Goal: Find specific page/section: Find specific page/section

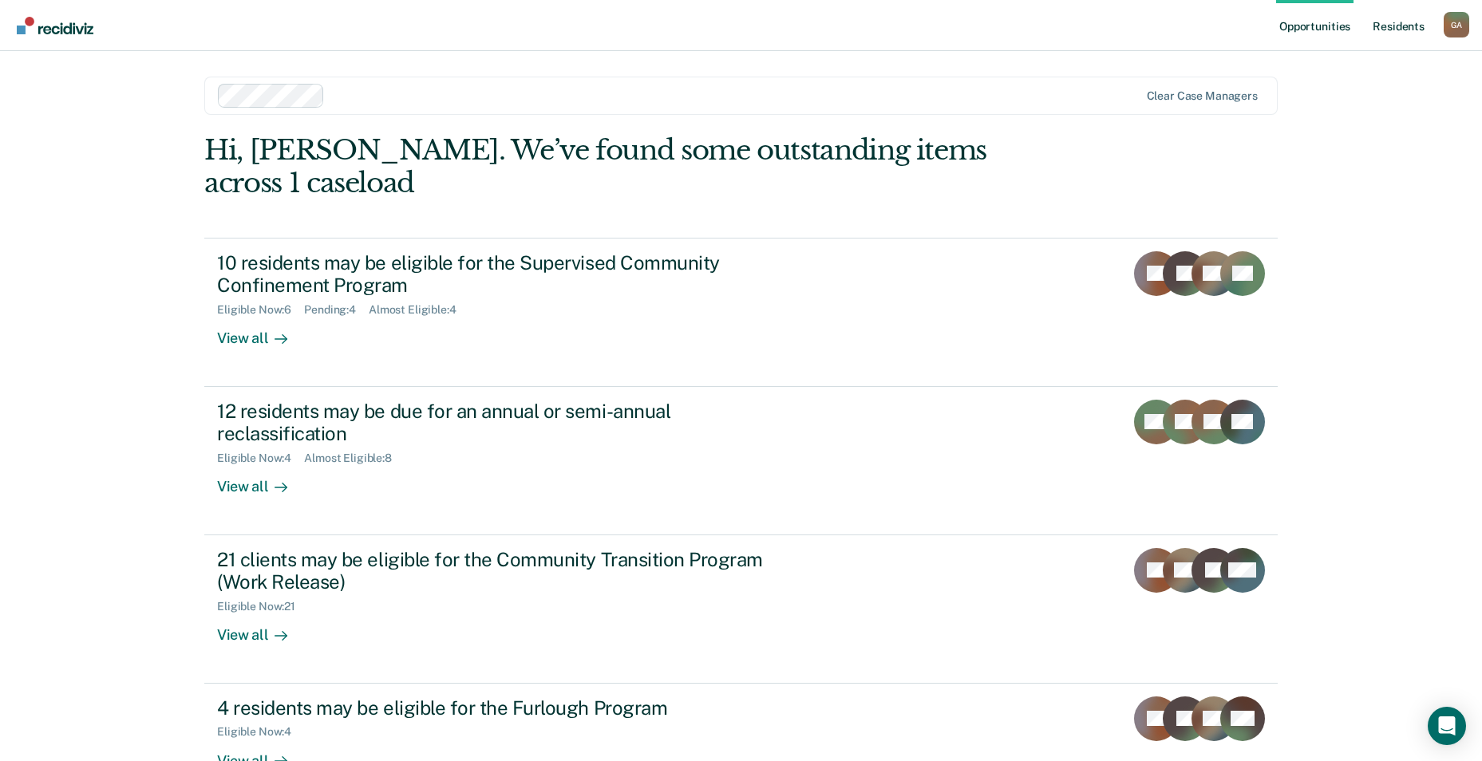
click at [1391, 26] on link "Resident s" at bounding box center [1398, 25] width 58 height 51
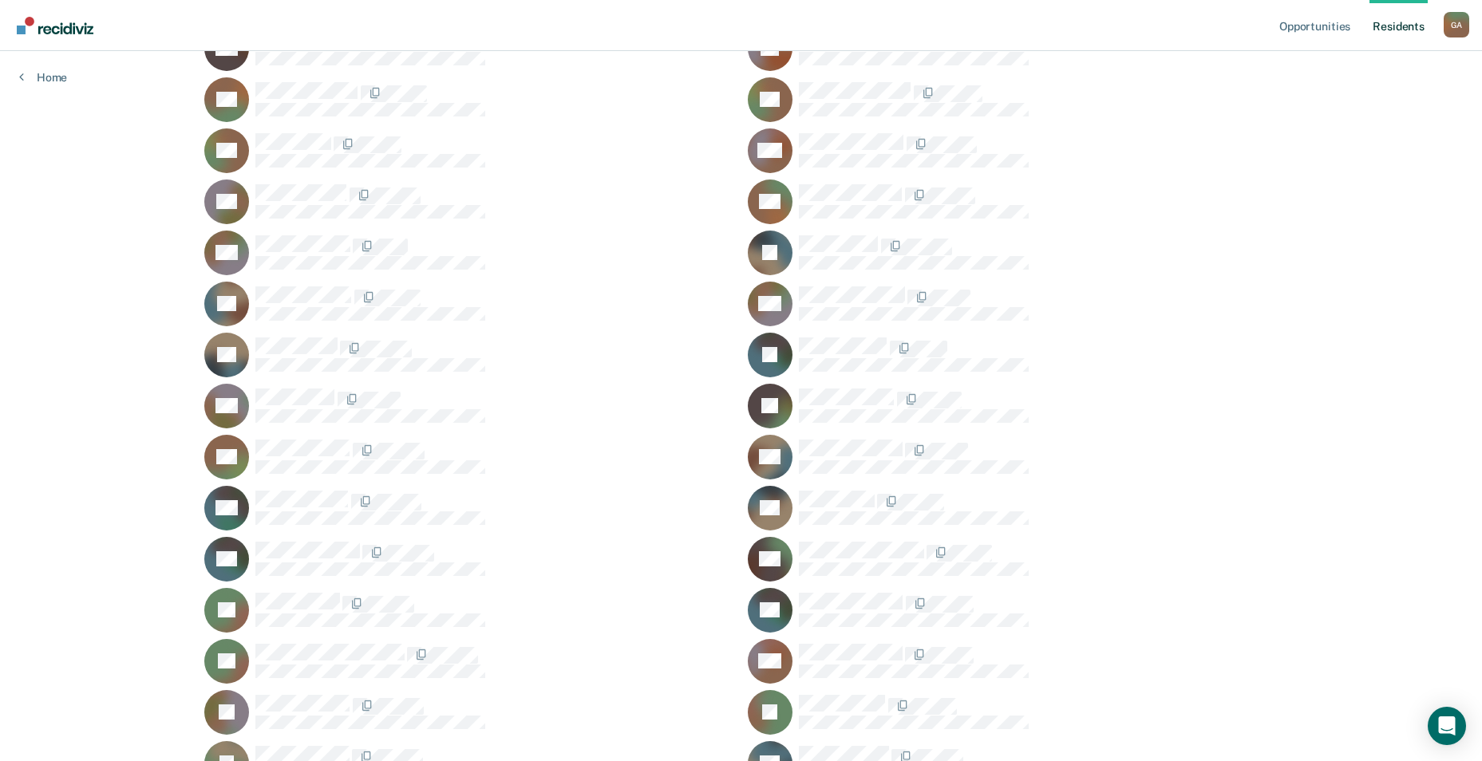
scroll to position [479, 0]
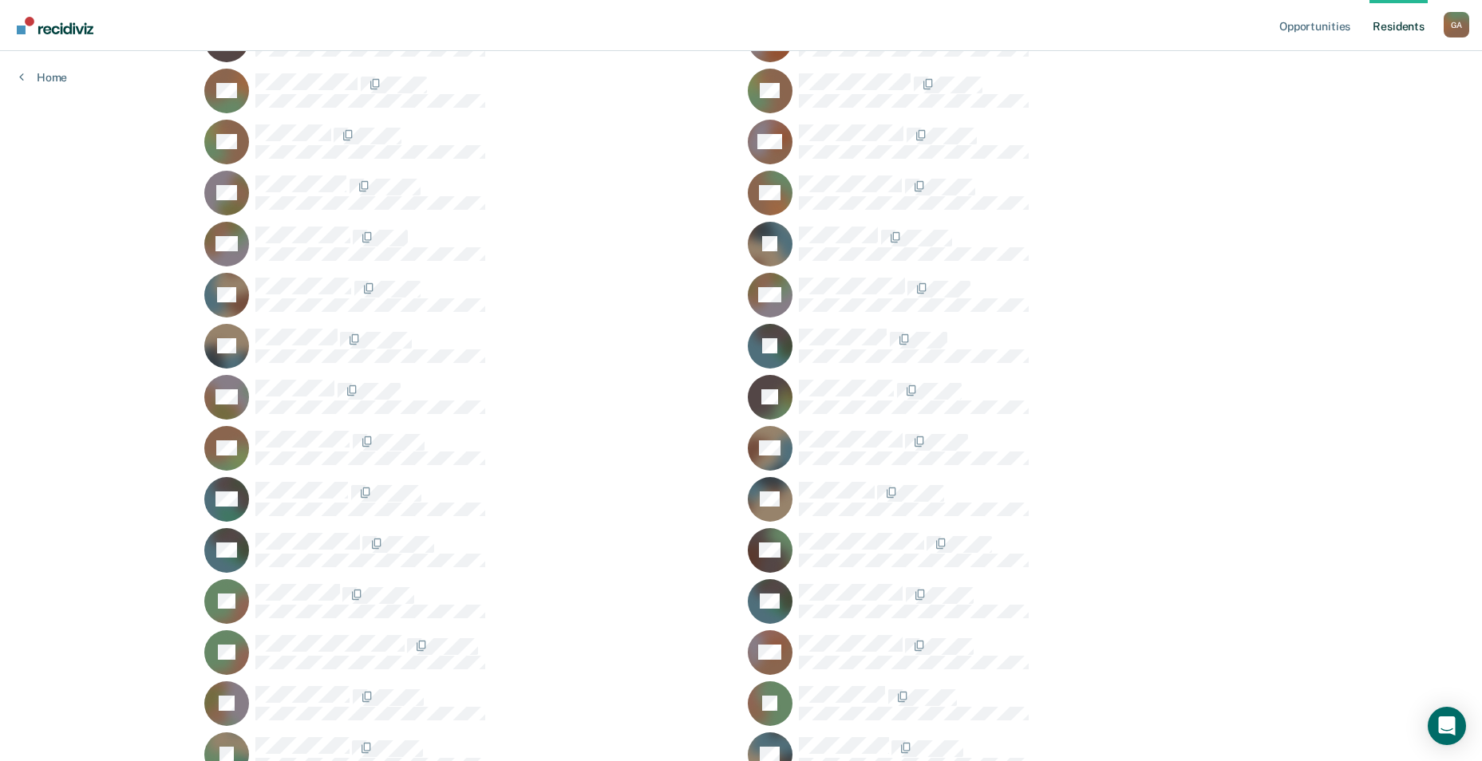
click at [793, 501] on div "EH" at bounding box center [1013, 499] width 530 height 45
